Goal: Transaction & Acquisition: Book appointment/travel/reservation

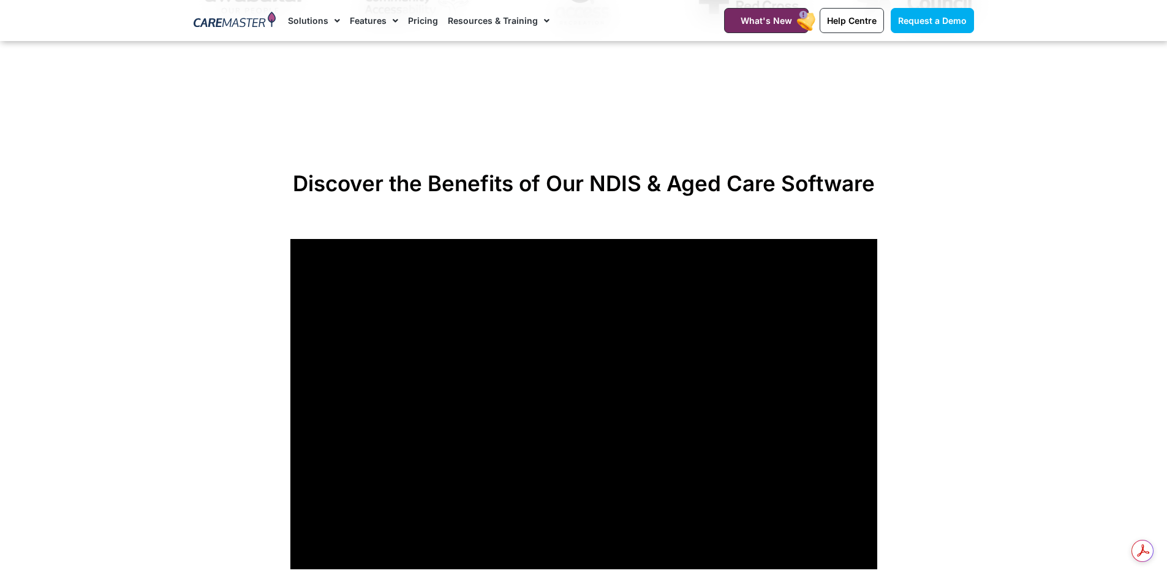
scroll to position [919, 0]
